Goal: Information Seeking & Learning: Find specific fact

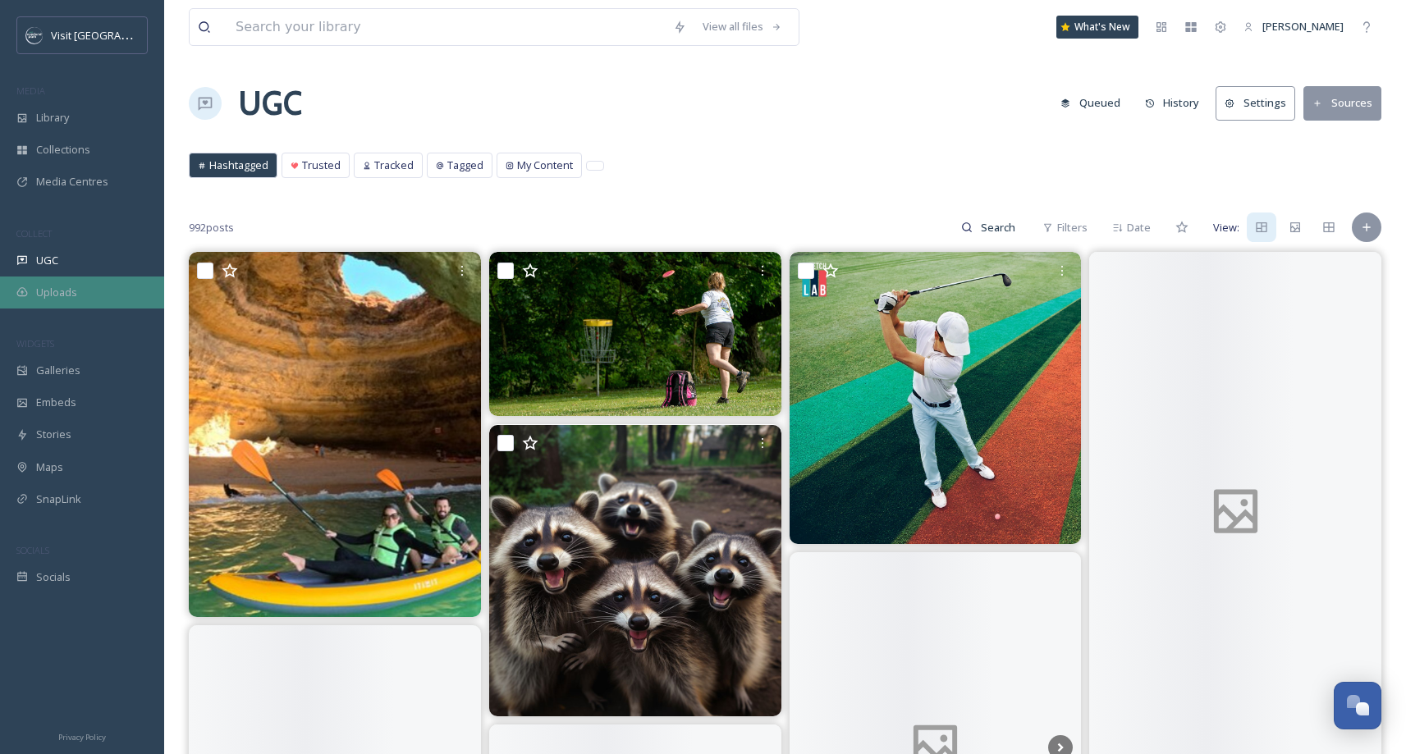
click at [71, 286] on span "Uploads" at bounding box center [56, 293] width 41 height 16
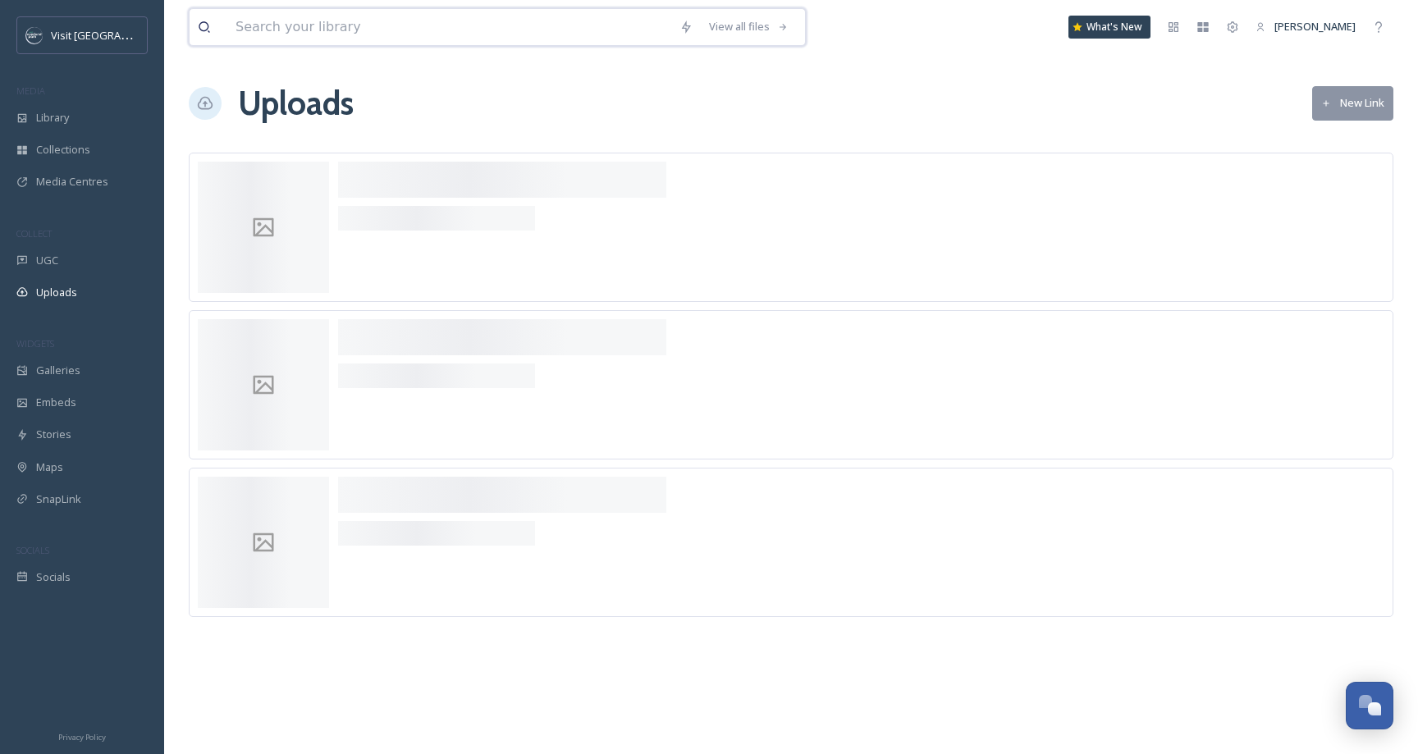
click at [290, 34] on input at bounding box center [449, 27] width 444 height 36
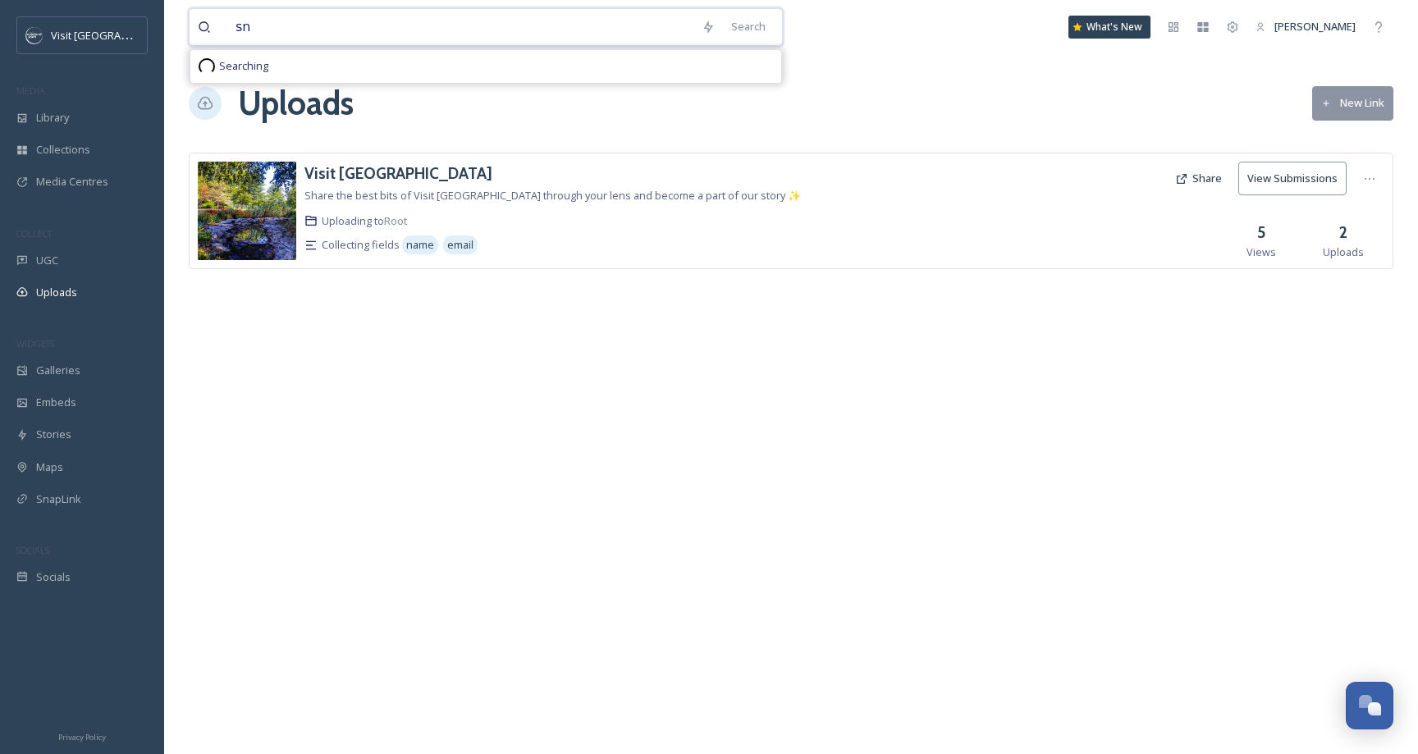
type input "s"
click at [64, 112] on span "Library" at bounding box center [52, 118] width 33 height 16
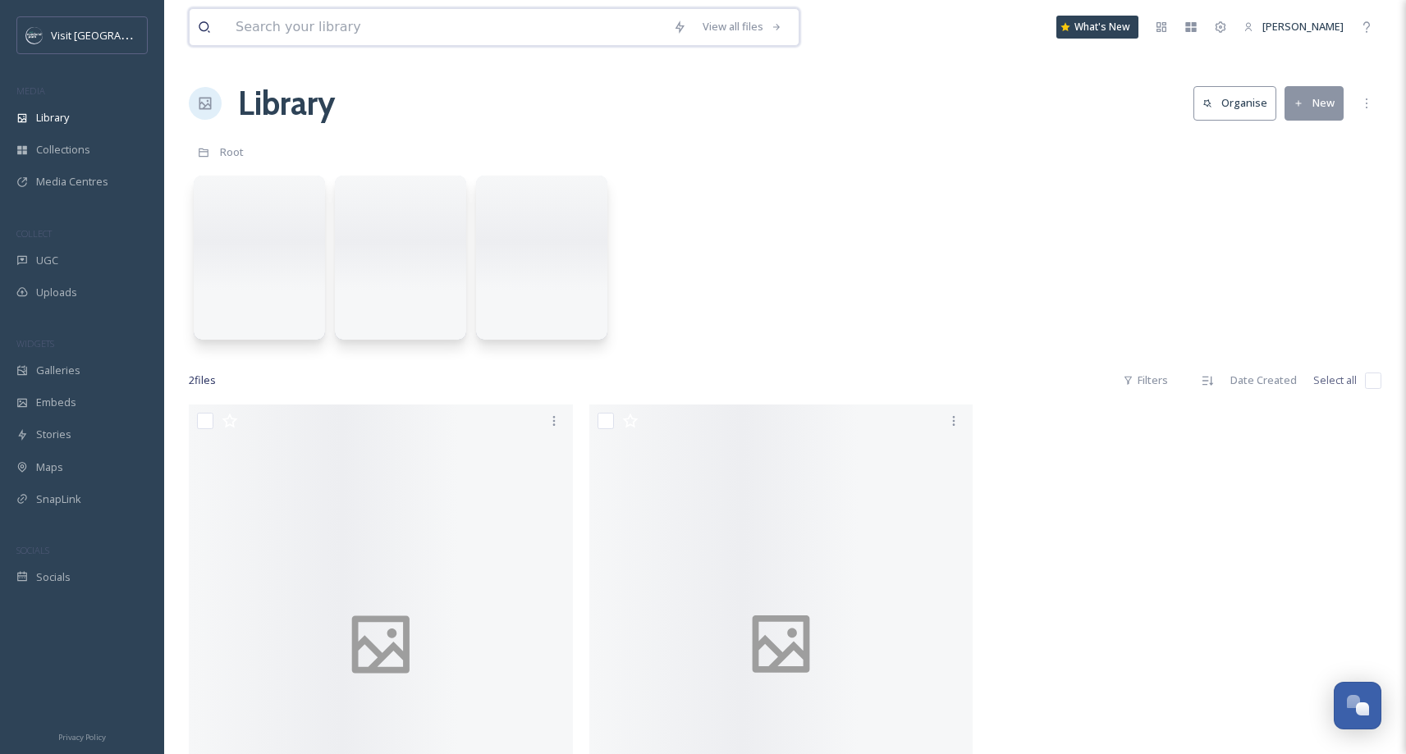
click at [330, 33] on input at bounding box center [445, 27] width 437 height 36
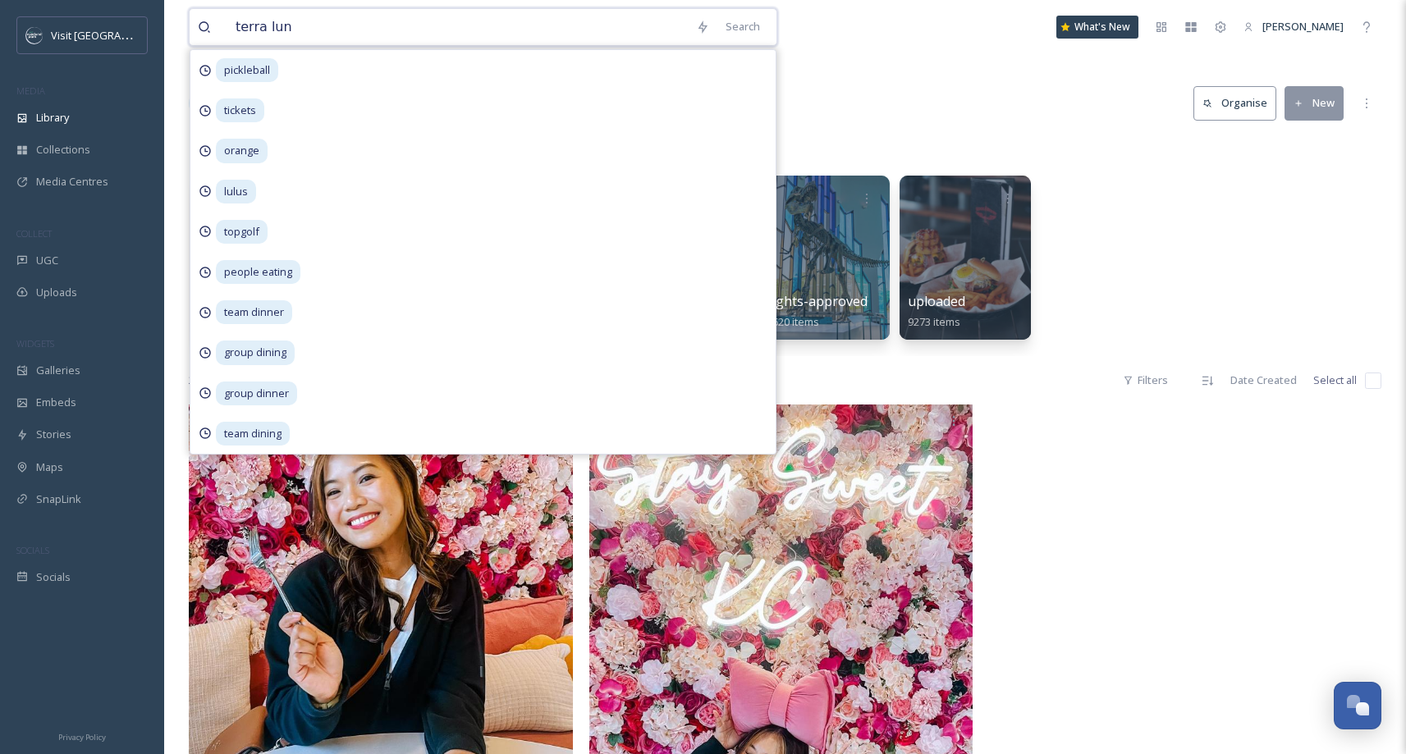
type input "[PERSON_NAME]"
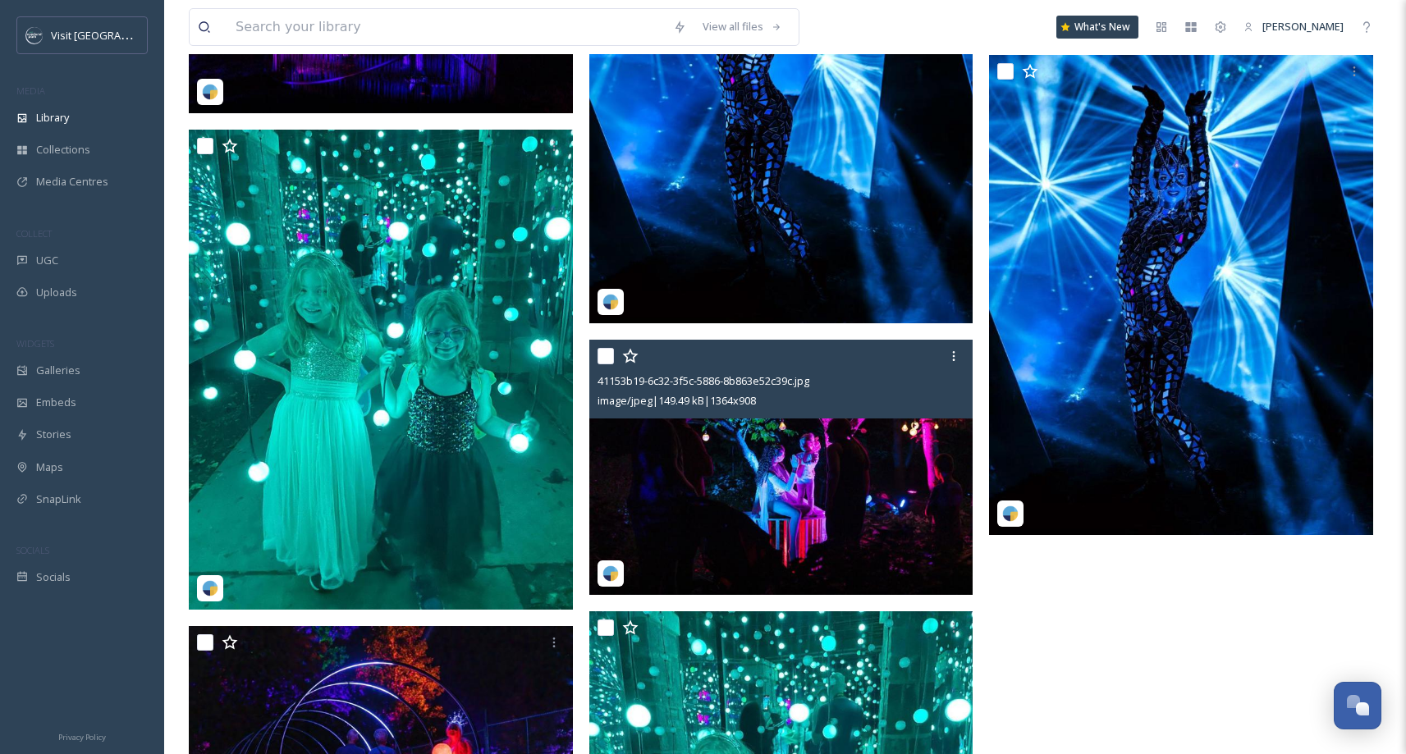
scroll to position [3458, 0]
